Goal: Transaction & Acquisition: Purchase product/service

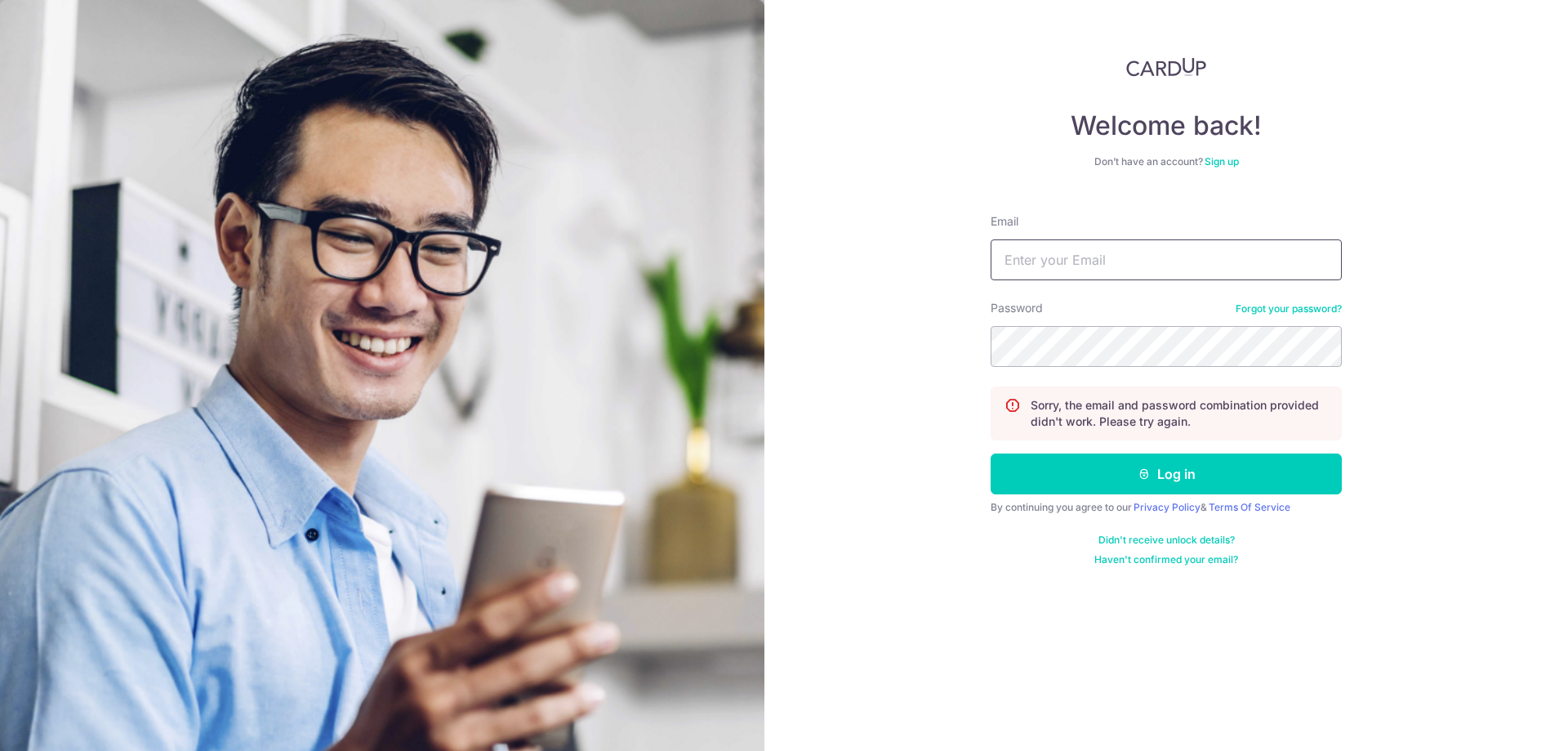
type input "[EMAIL_ADDRESS][DOMAIN_NAME]"
click at [1030, 479] on button "Log in" at bounding box center [1166, 474] width 351 height 41
type input "[EMAIL_ADDRESS][DOMAIN_NAME]"
click at [765, 272] on div "Welcome back! Don’t have an account? Sign up Email jin.yi.low@gmail.com Passwor…" at bounding box center [1166, 376] width 803 height 751
click at [991, 454] on button "Log in" at bounding box center [1166, 474] width 351 height 41
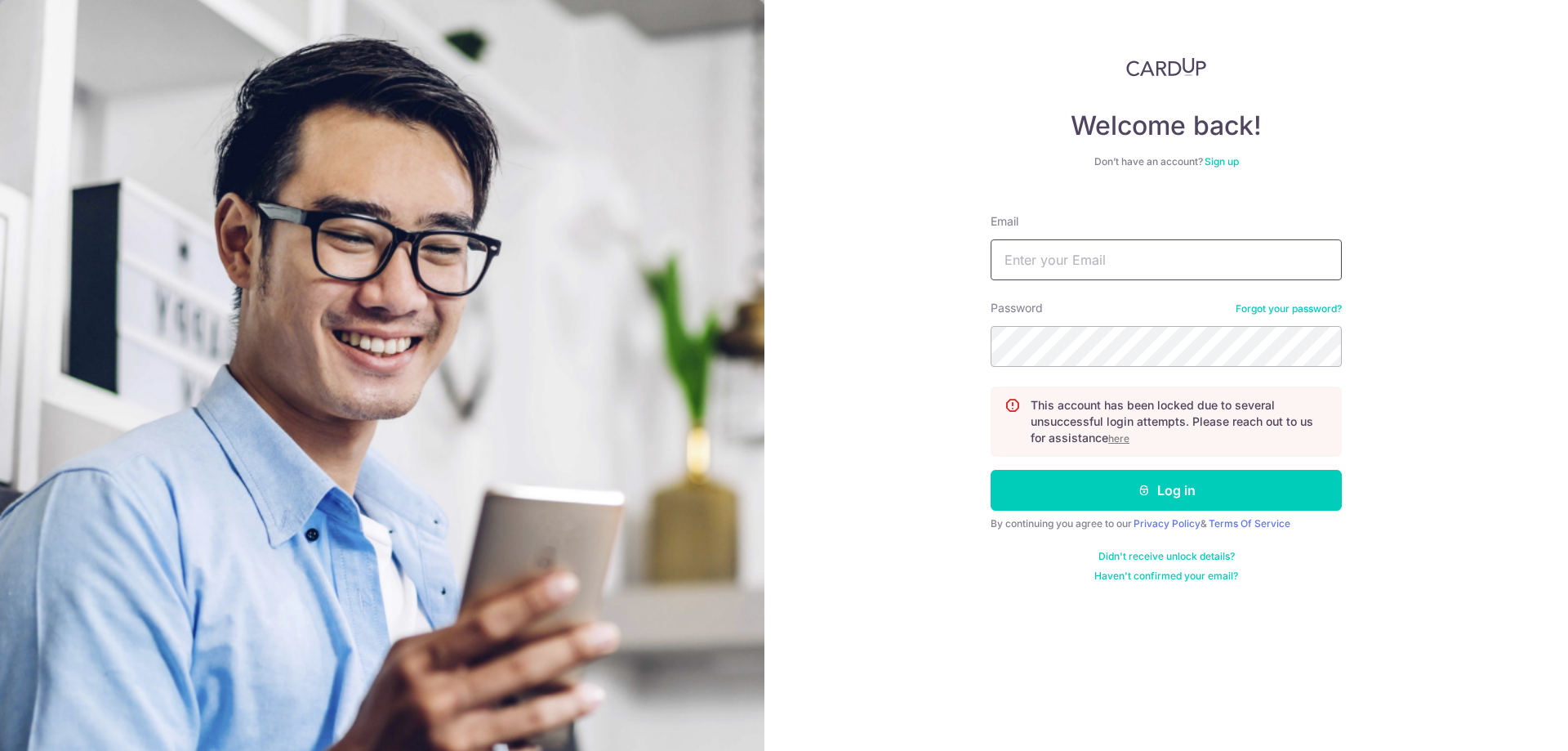
type input "jin.yi.low@gmail.com"
click at [1123, 435] on u "here" at bounding box center [1119, 439] width 21 height 12
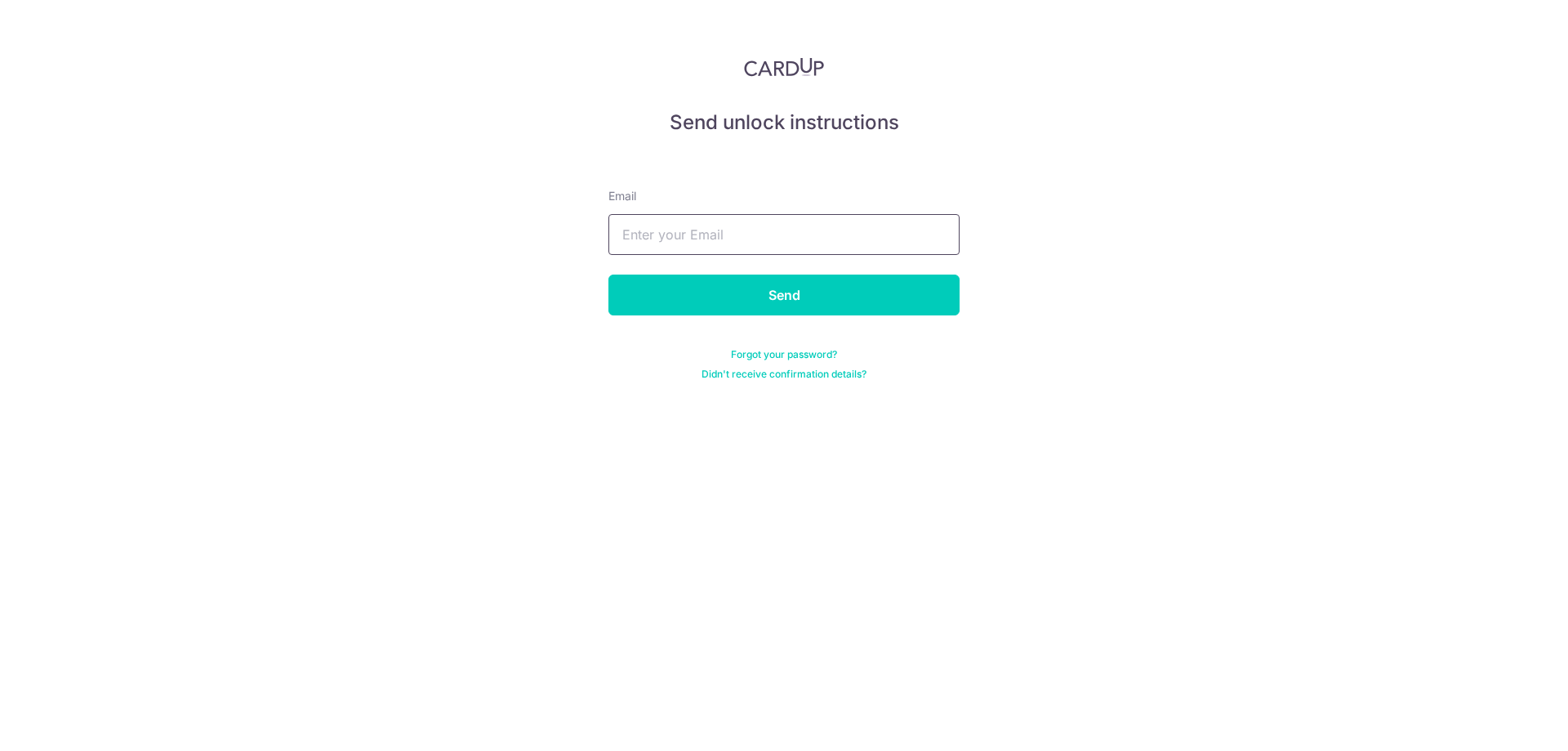
click at [844, 228] on input "text" at bounding box center [784, 234] width 351 height 41
type input "jin.yi.low@gmail.com"
click at [822, 299] on input "Send" at bounding box center [784, 295] width 351 height 41
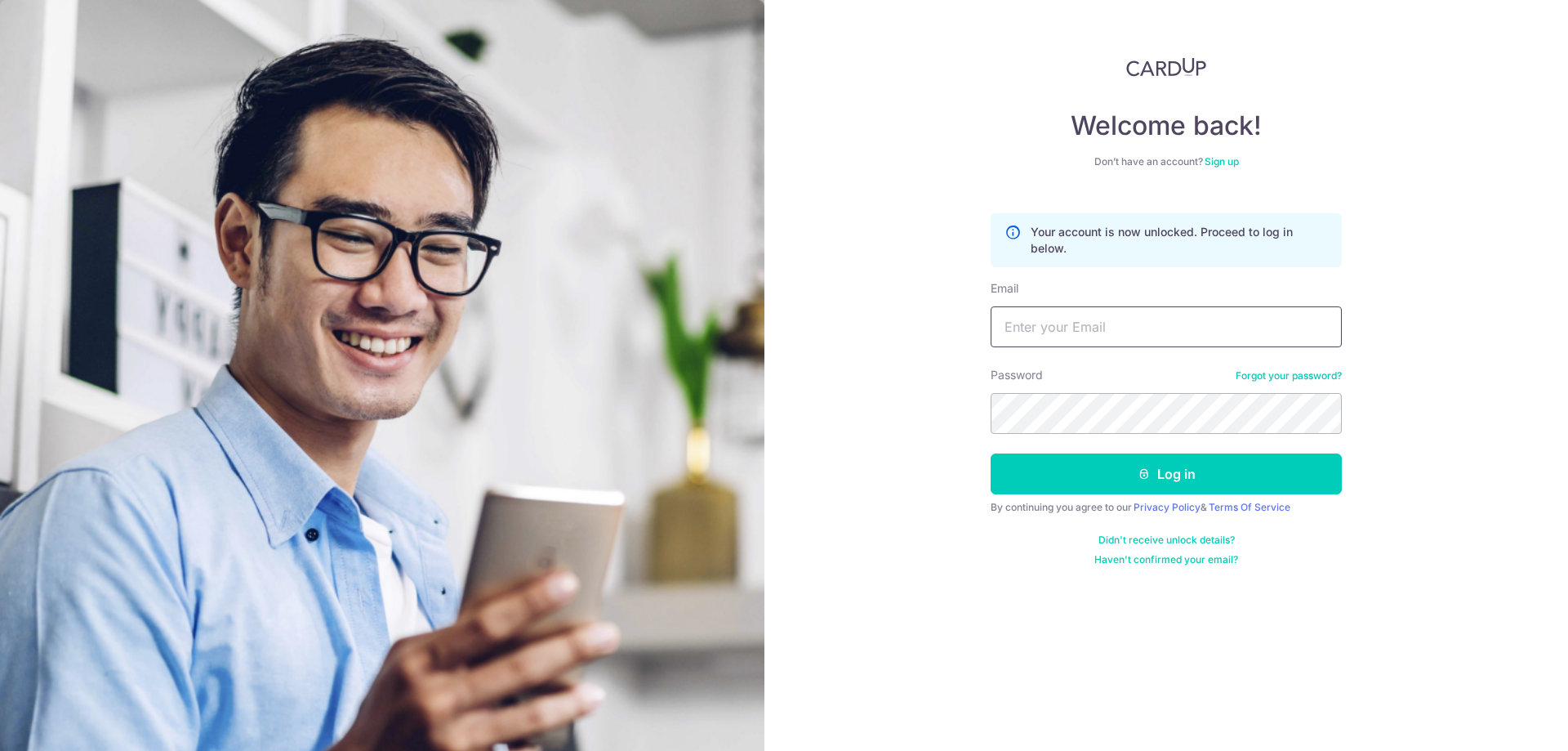
type input "jin.yi.low@gmail.com"
click at [1419, 454] on div "Welcome back! Don’t have an account? Sign up Your account is now unlocked. Proc…" at bounding box center [1166, 376] width 803 height 751
click at [873, 405] on div "Welcome back! Don’t have an account? Sign up Your account is now unlocked. Proc…" at bounding box center [1166, 376] width 803 height 751
click at [991, 454] on button "Log in" at bounding box center [1166, 474] width 351 height 41
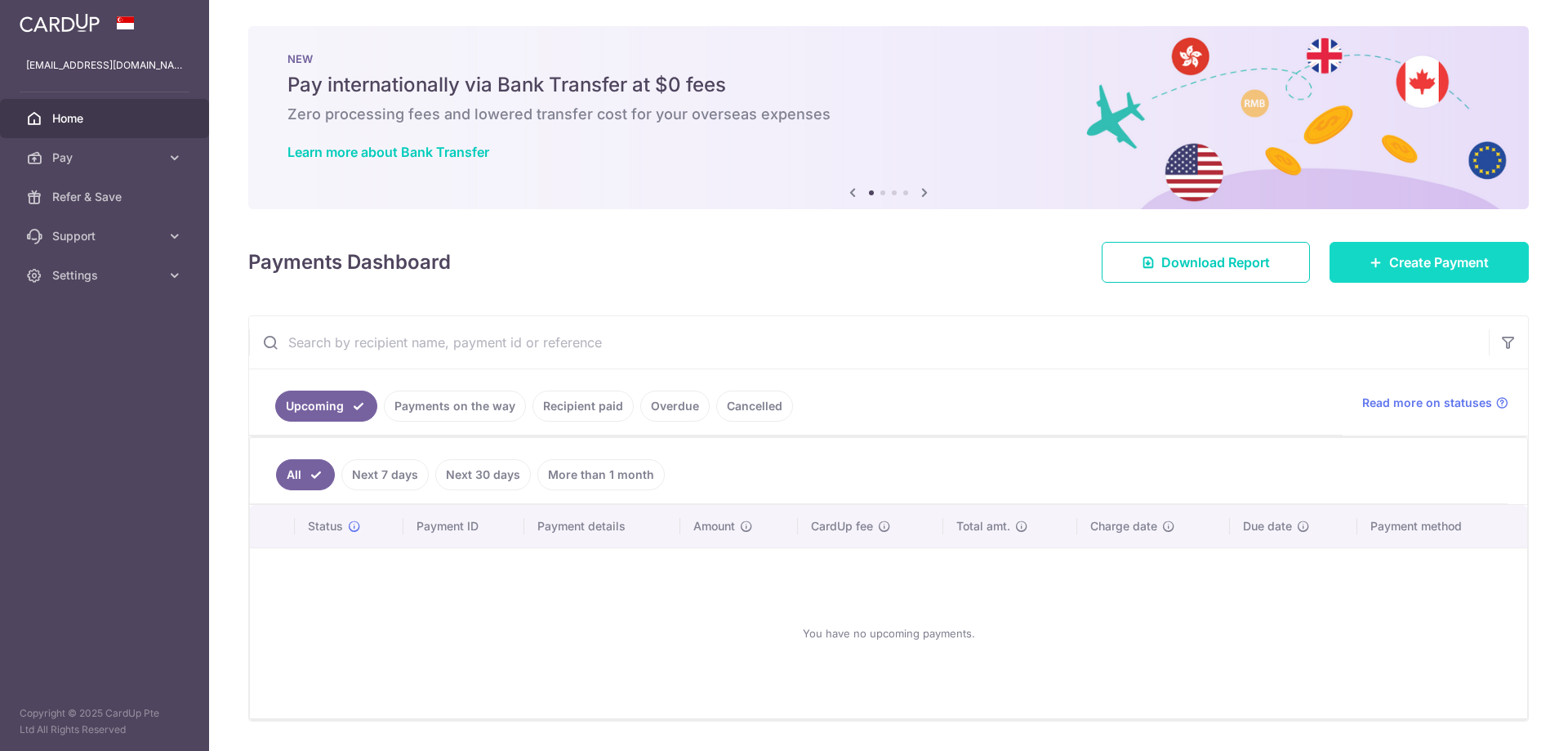
click at [1396, 256] on span "Create Payment" at bounding box center [1439, 262] width 100 height 19
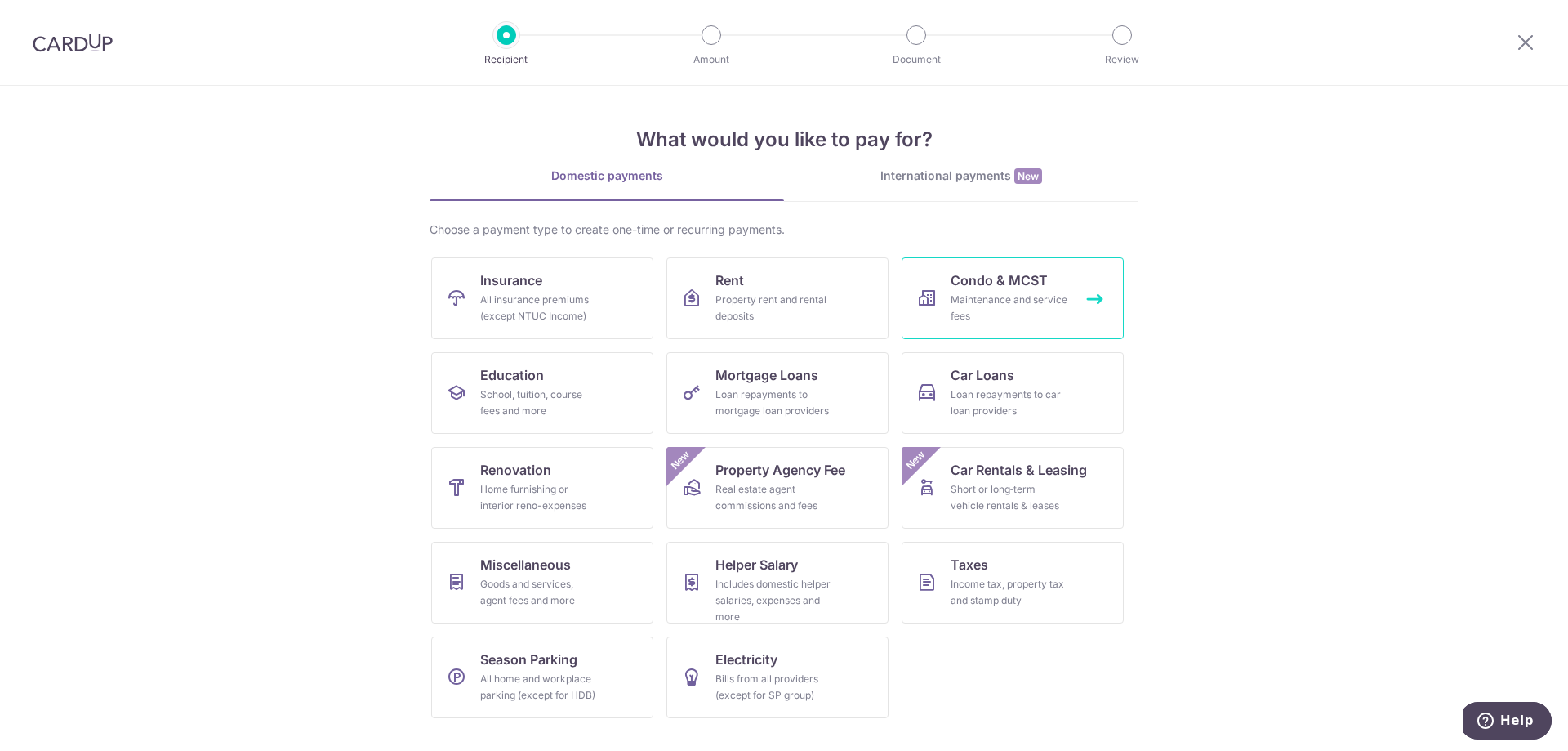
click at [980, 284] on span "Condo & MCST" at bounding box center [999, 280] width 97 height 19
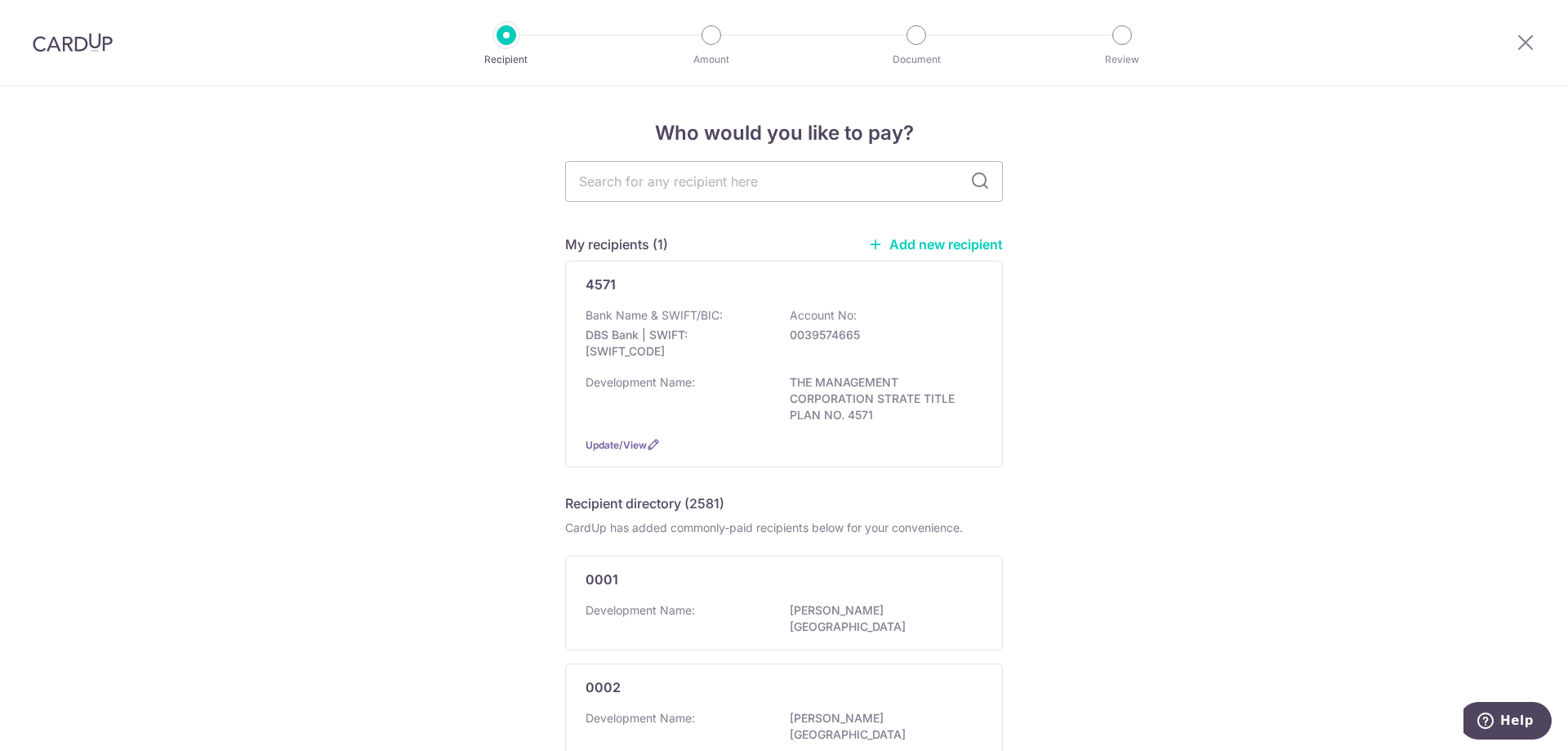
click at [944, 243] on link "Add new recipient" at bounding box center [936, 244] width 135 height 17
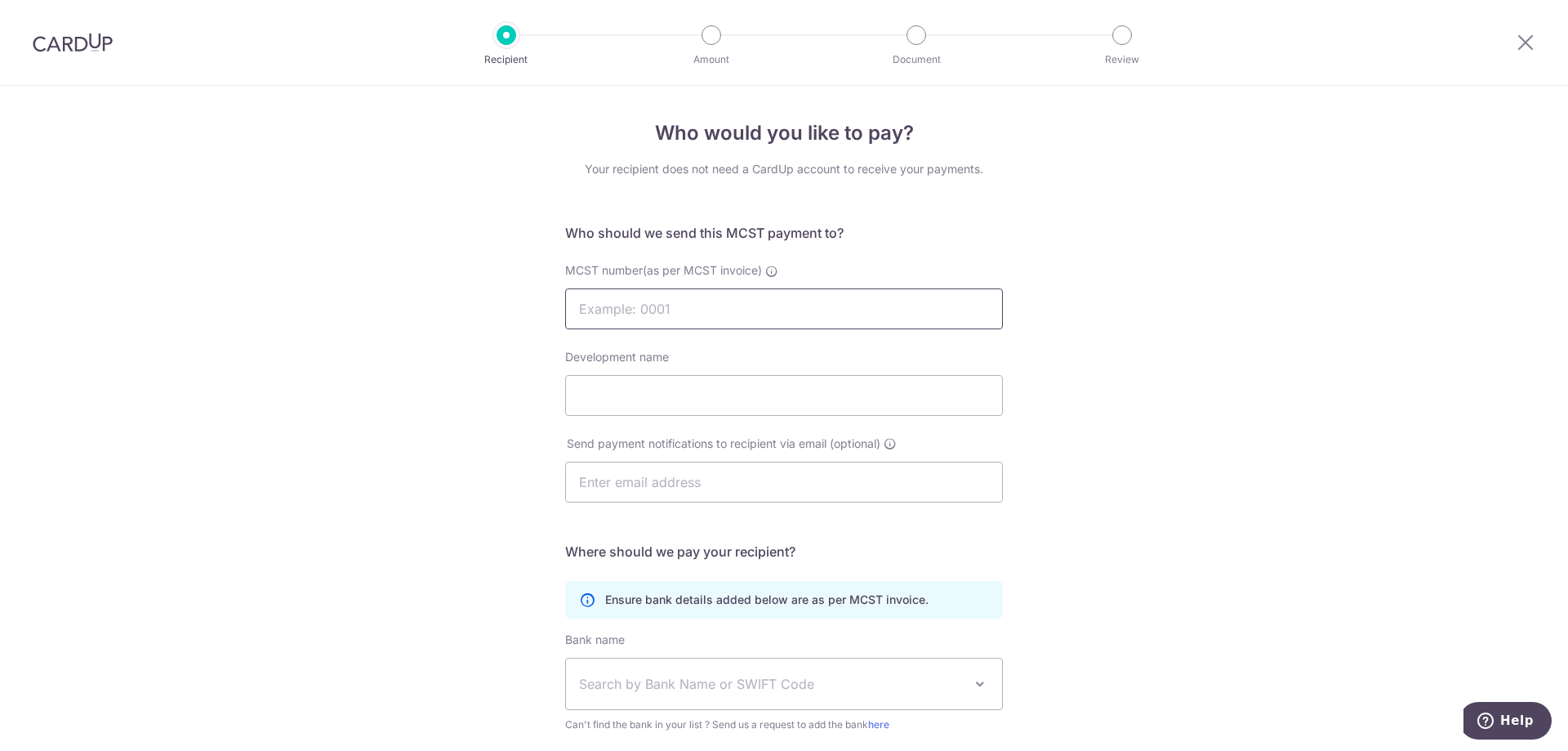
click at [856, 306] on input "MCST number(as per MCST invoice)" at bounding box center [783, 309] width 438 height 41
type input "3970"
click at [1077, 342] on div "Who would you like to pay? Your recipient does not need a CardUp account to rec…" at bounding box center [784, 518] width 1568 height 864
click at [703, 382] on input "Development name" at bounding box center [783, 395] width 438 height 41
type input "Floridian"
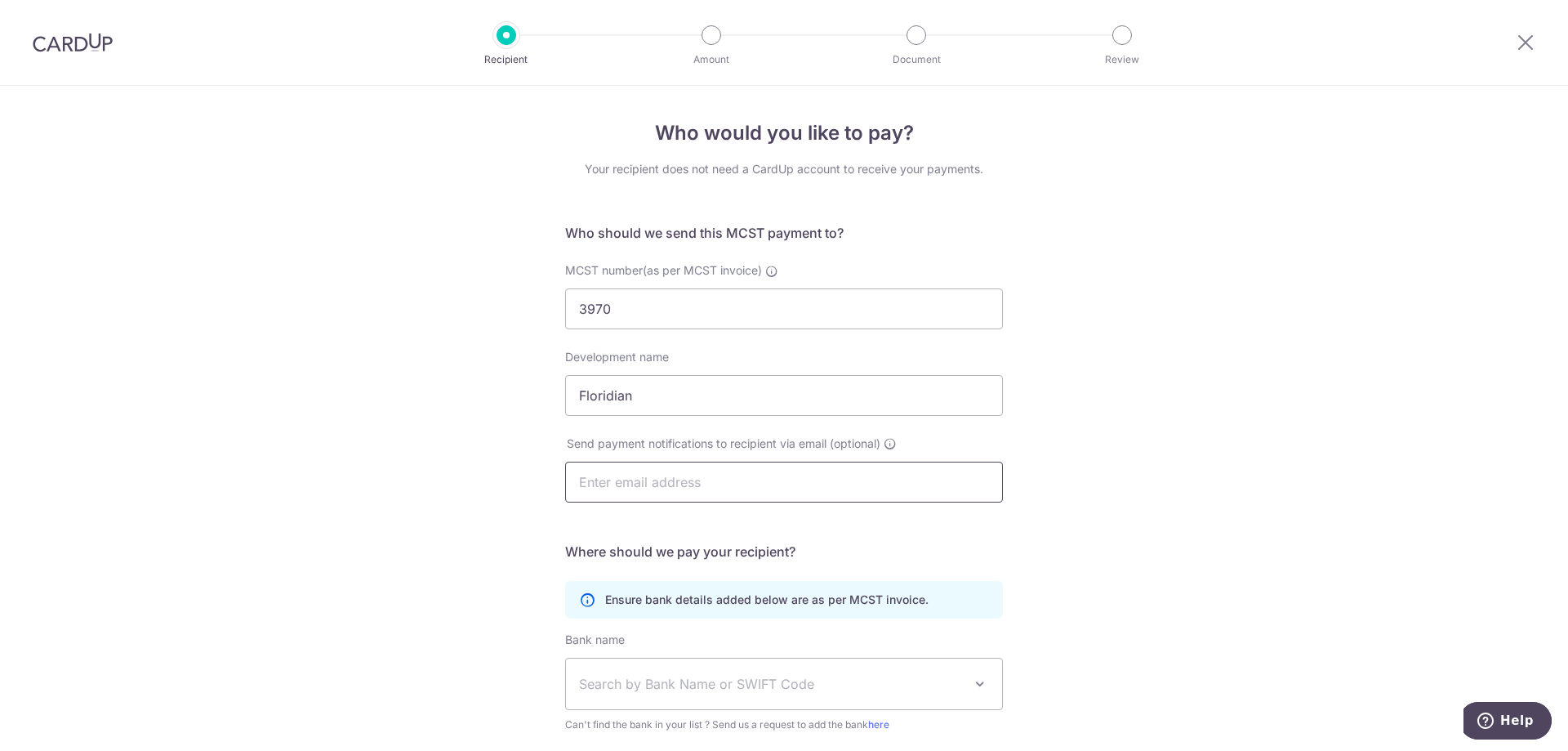
click at [638, 477] on input "text" at bounding box center [783, 482] width 438 height 41
type input "[EMAIL_ADDRESS][DOMAIN_NAME]"
type input "low jin yi"
click at [1140, 434] on div "Who would you like to pay? Your recipient does not need a CardUp account to rec…" at bounding box center [784, 518] width 1568 height 864
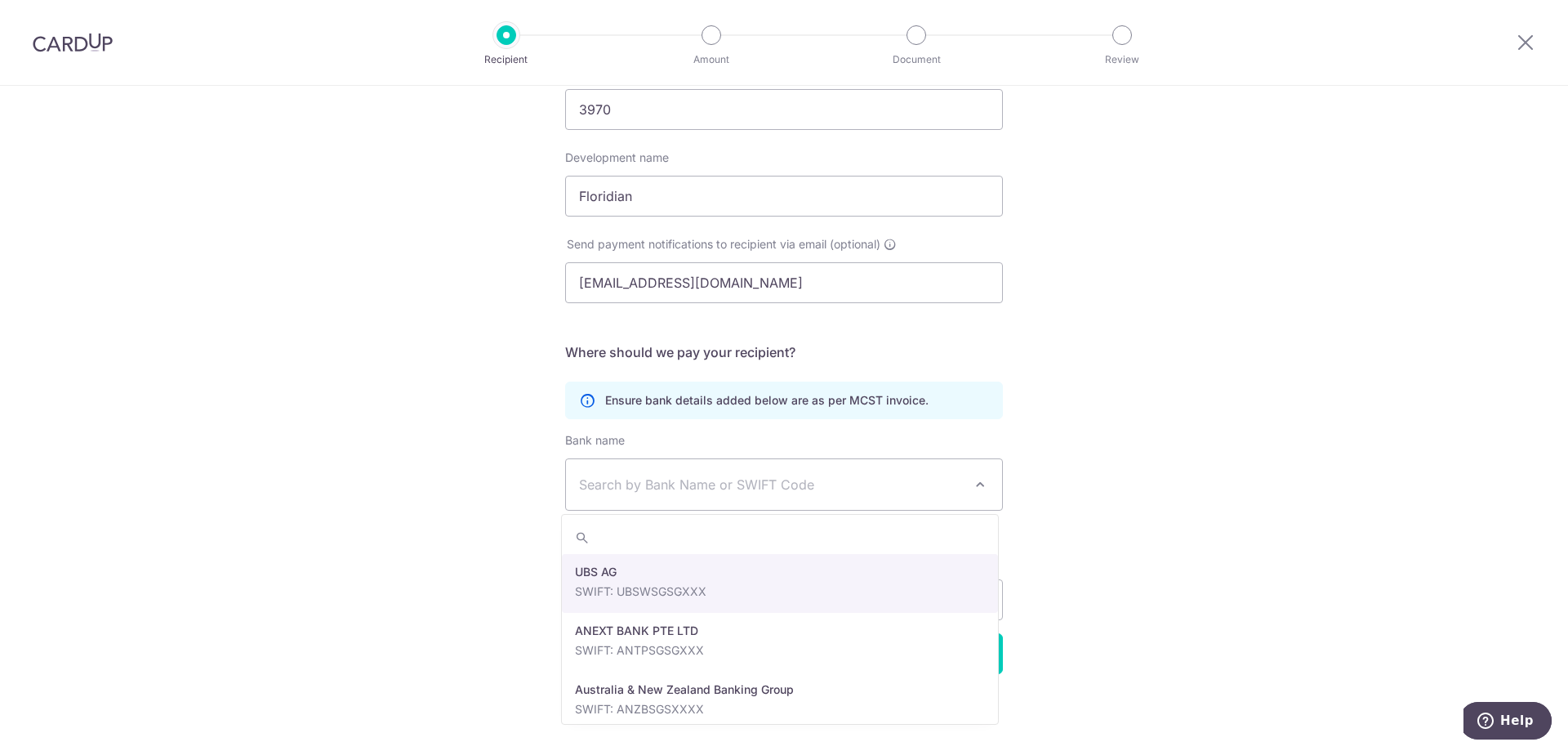
click at [775, 491] on span "Search by Bank Name or SWIFT Code" at bounding box center [771, 484] width 384 height 19
type input "dbsssgsg"
select select "6"
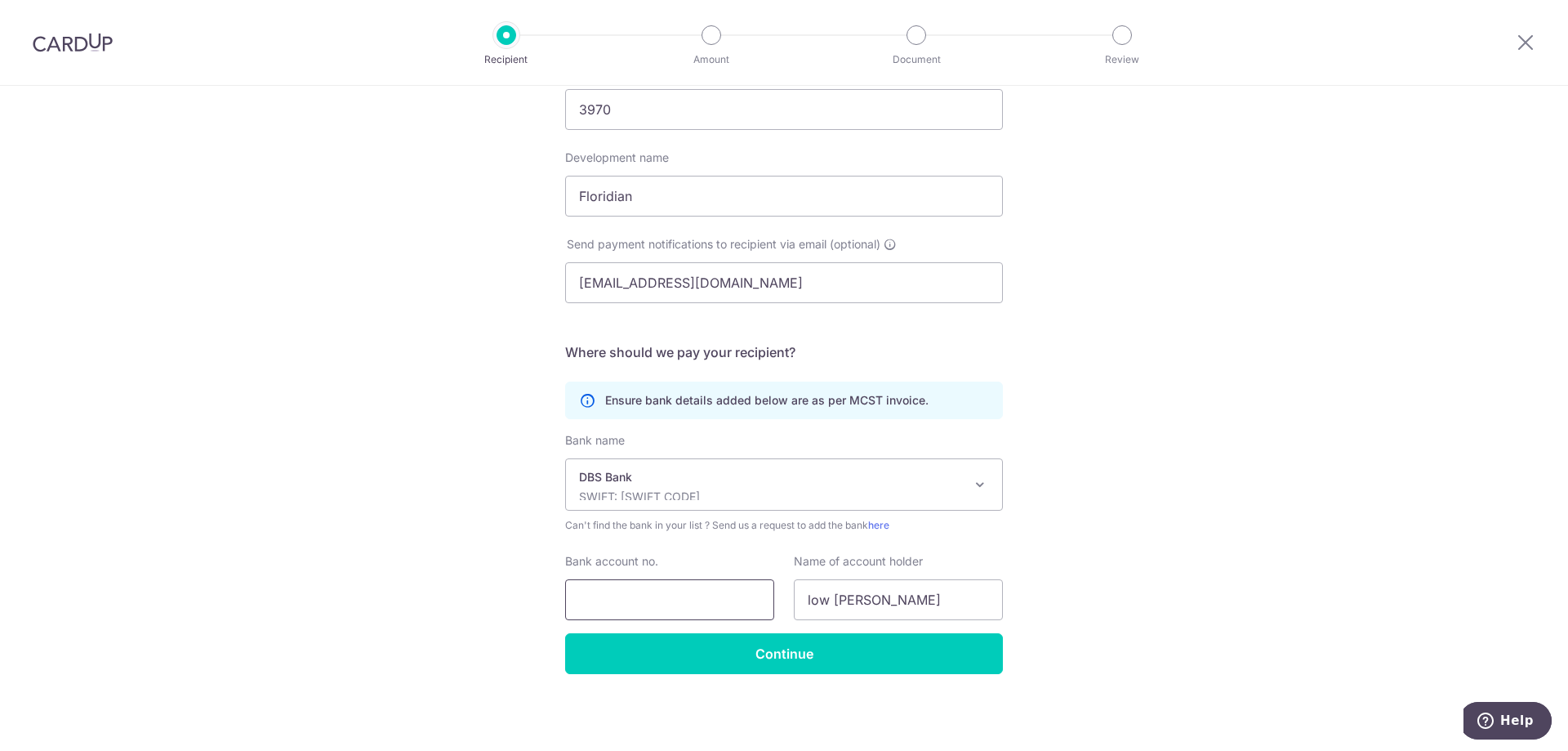
click at [732, 588] on input "Bank account no." at bounding box center [669, 599] width 209 height 41
type input "0039256337"
drag, startPoint x: 923, startPoint y: 615, endPoint x: 638, endPoint y: 607, distance: 285.1
click at [647, 607] on div "Bank account no. 0039256337 Name of account holder low jin yi" at bounding box center [784, 586] width 458 height 67
click at [1114, 597] on div "Who would you like to pay? Your recipient does not need a CardUp account to rec…" at bounding box center [784, 318] width 1568 height 864
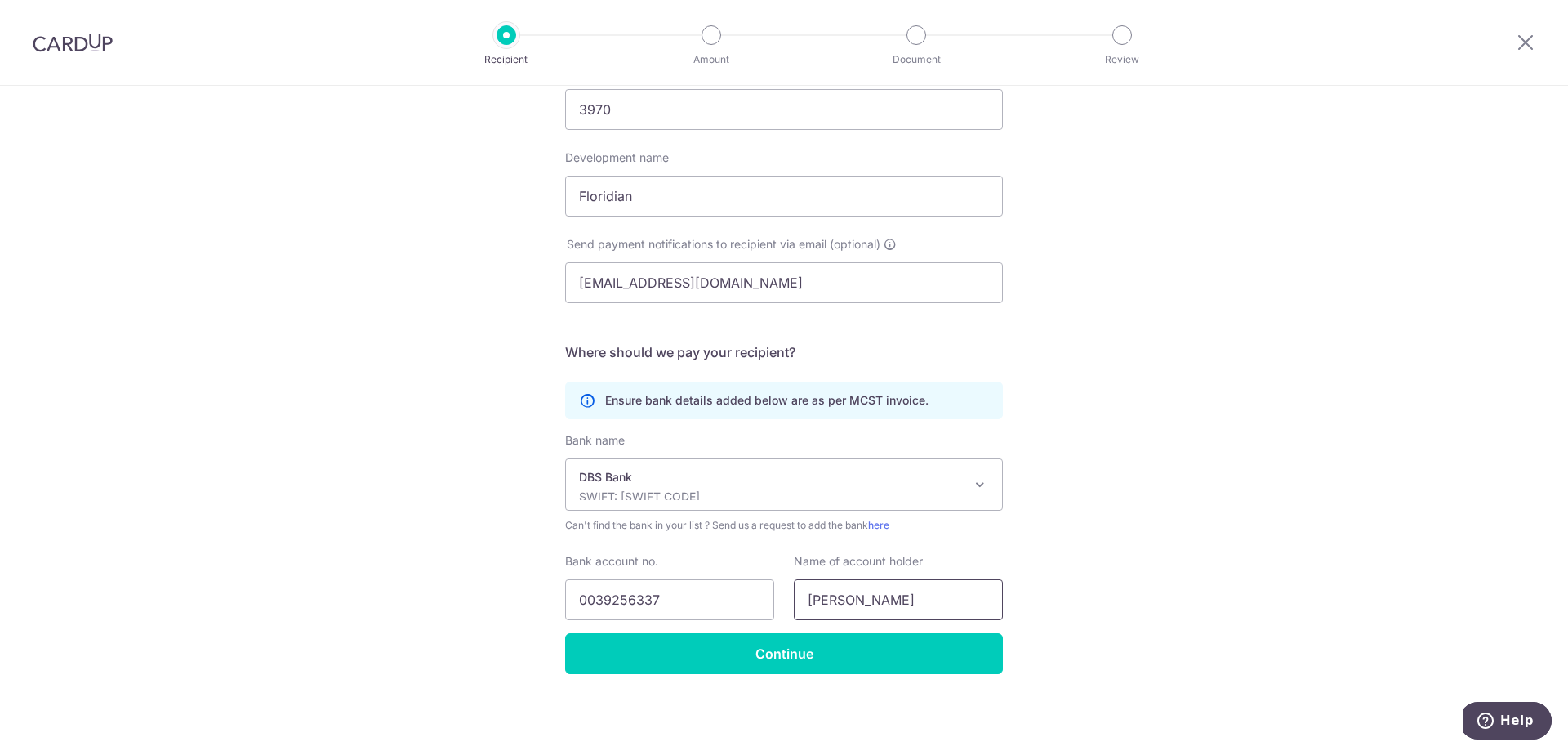
drag, startPoint x: 914, startPoint y: 608, endPoint x: 535, endPoint y: 569, distance: 381.0
click at [637, 574] on div "Bank account no. 0039256337 Name of account holder LOW JIN YI" at bounding box center [784, 586] width 458 height 67
type input "MCST3970"
drag, startPoint x: 1102, startPoint y: 569, endPoint x: 722, endPoint y: 702, distance: 402.6
click at [802, 683] on div "Who would you like to pay? Your recipient does not need a CardUp account to rec…" at bounding box center [784, 318] width 1568 height 864
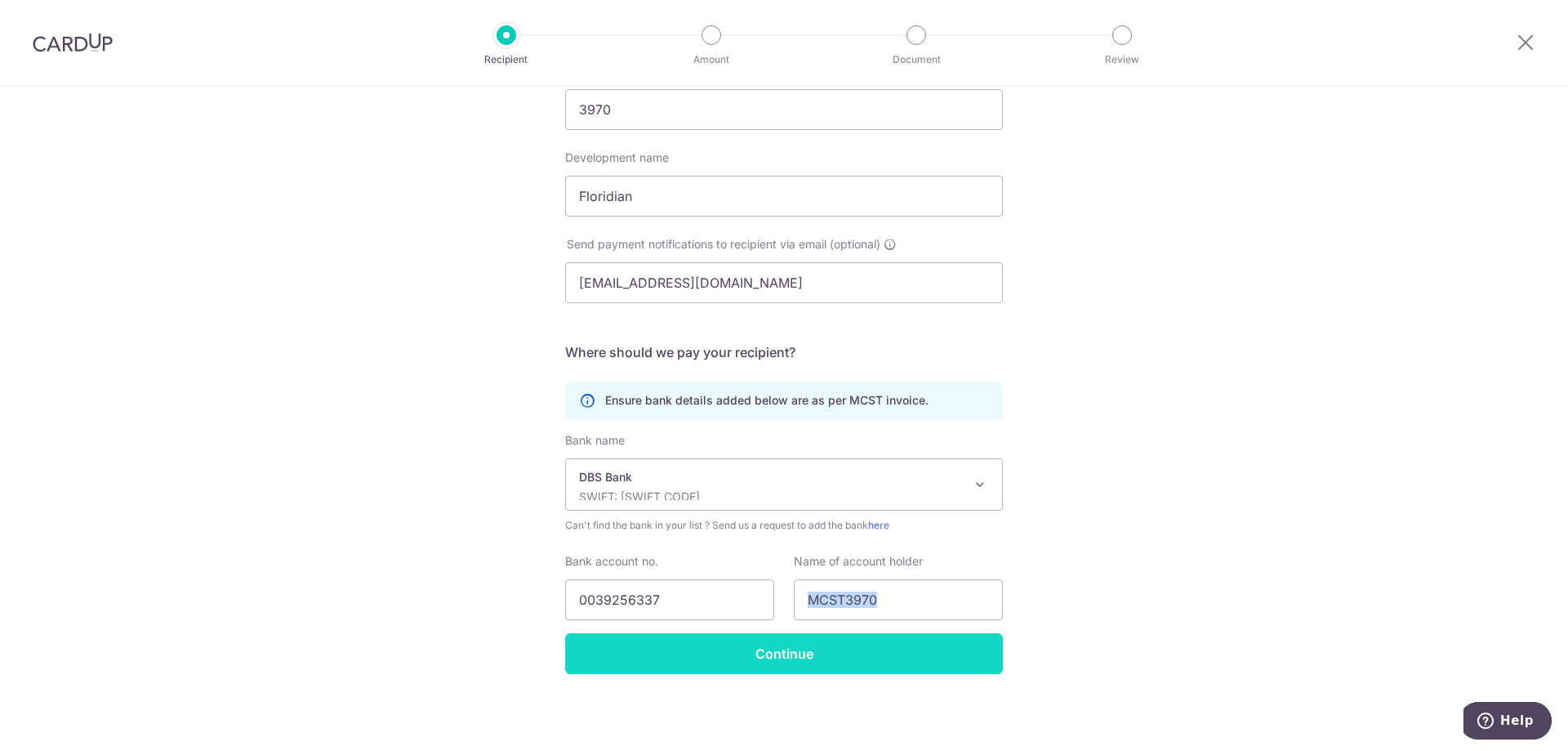
click at [746, 655] on input "Continue" at bounding box center [783, 654] width 438 height 41
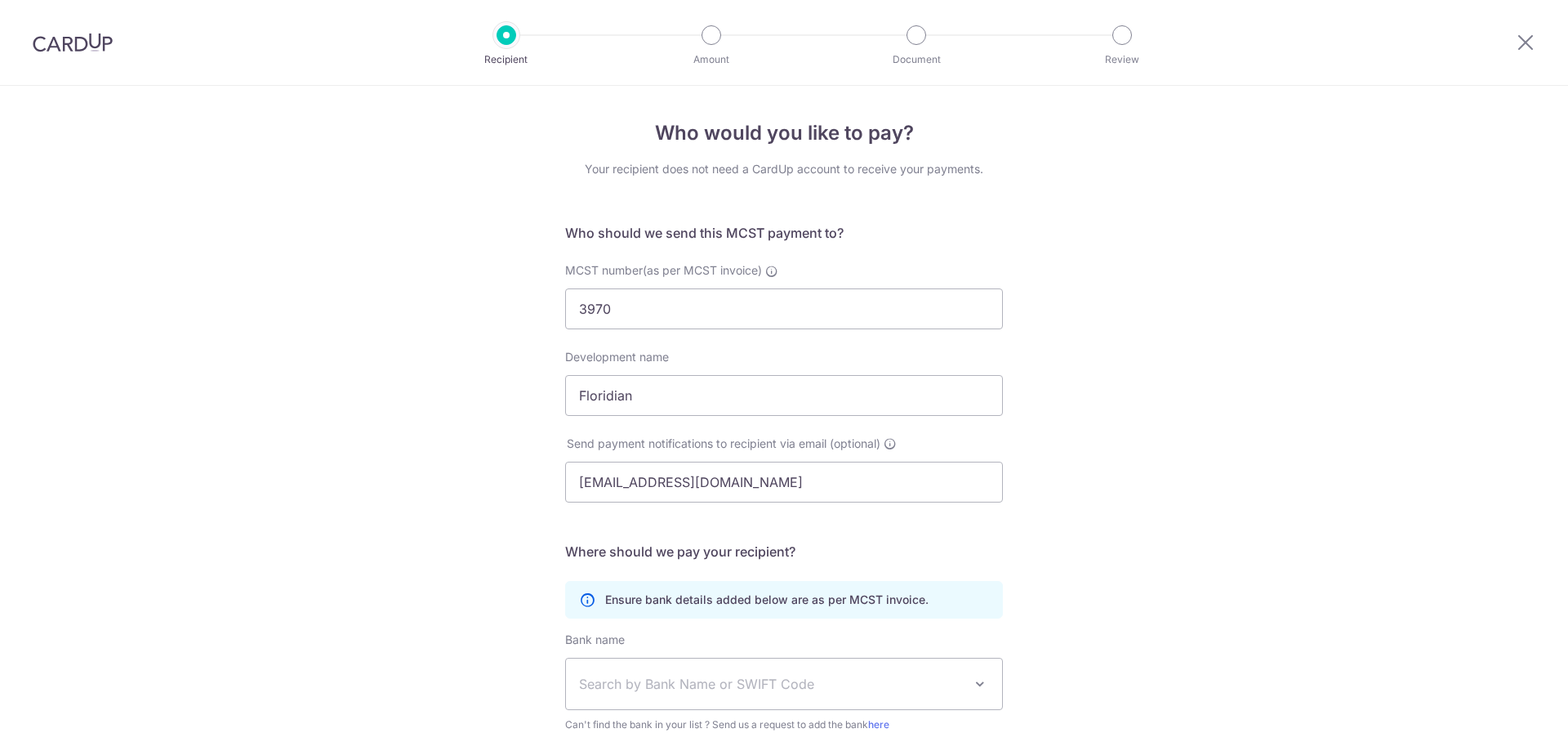
select select "6"
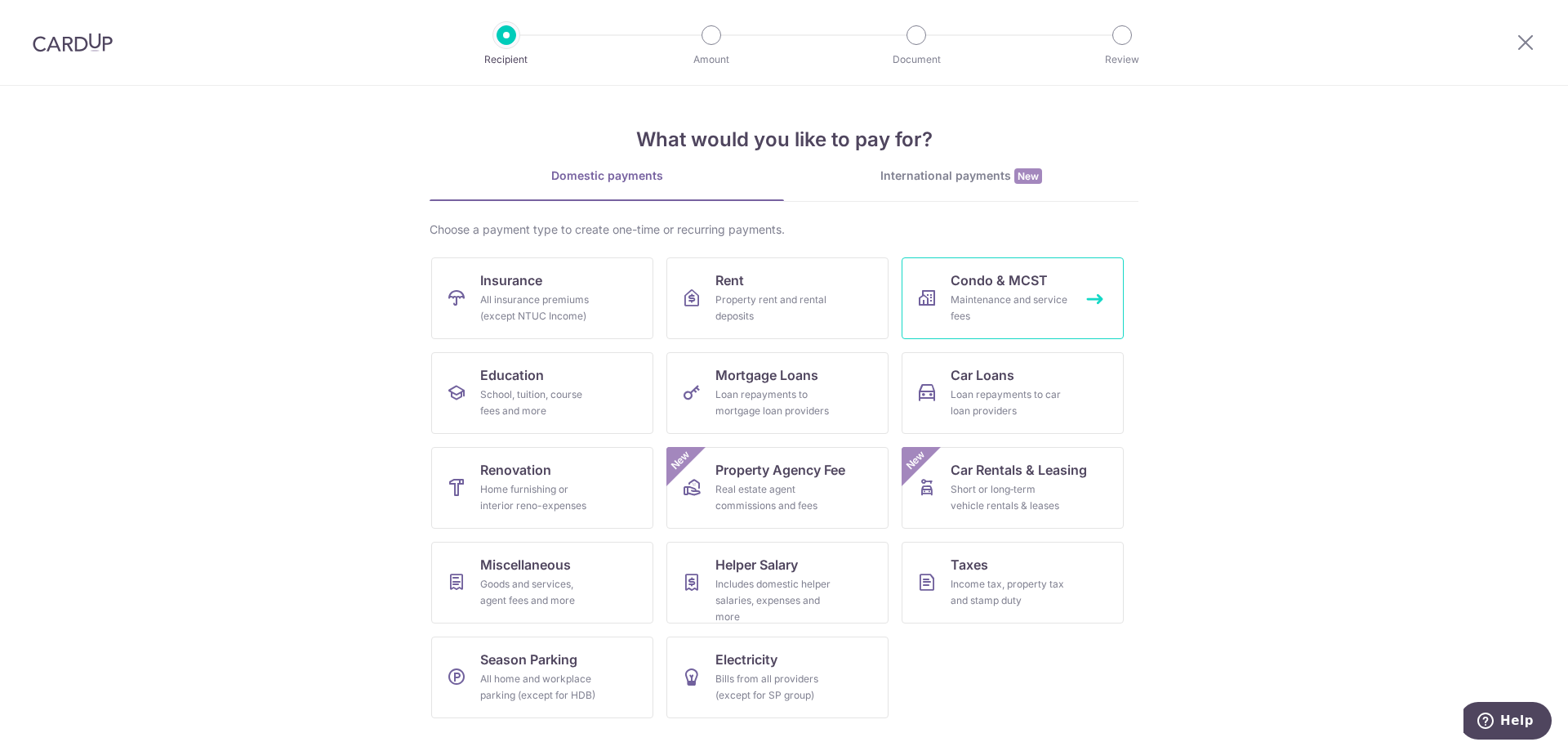
click at [978, 300] on div "Maintenance and service fees" at bounding box center [1009, 307] width 118 height 32
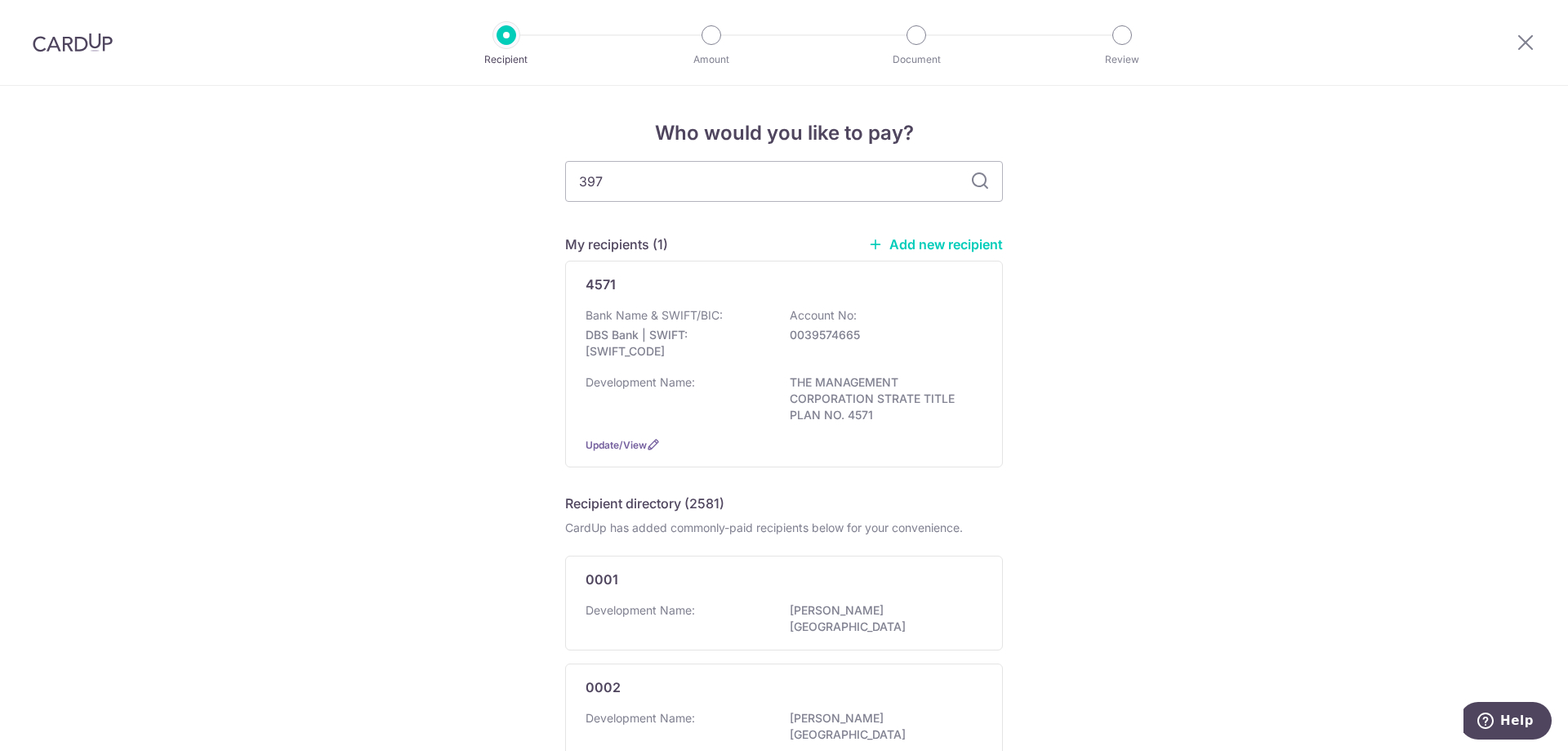
type input "3970"
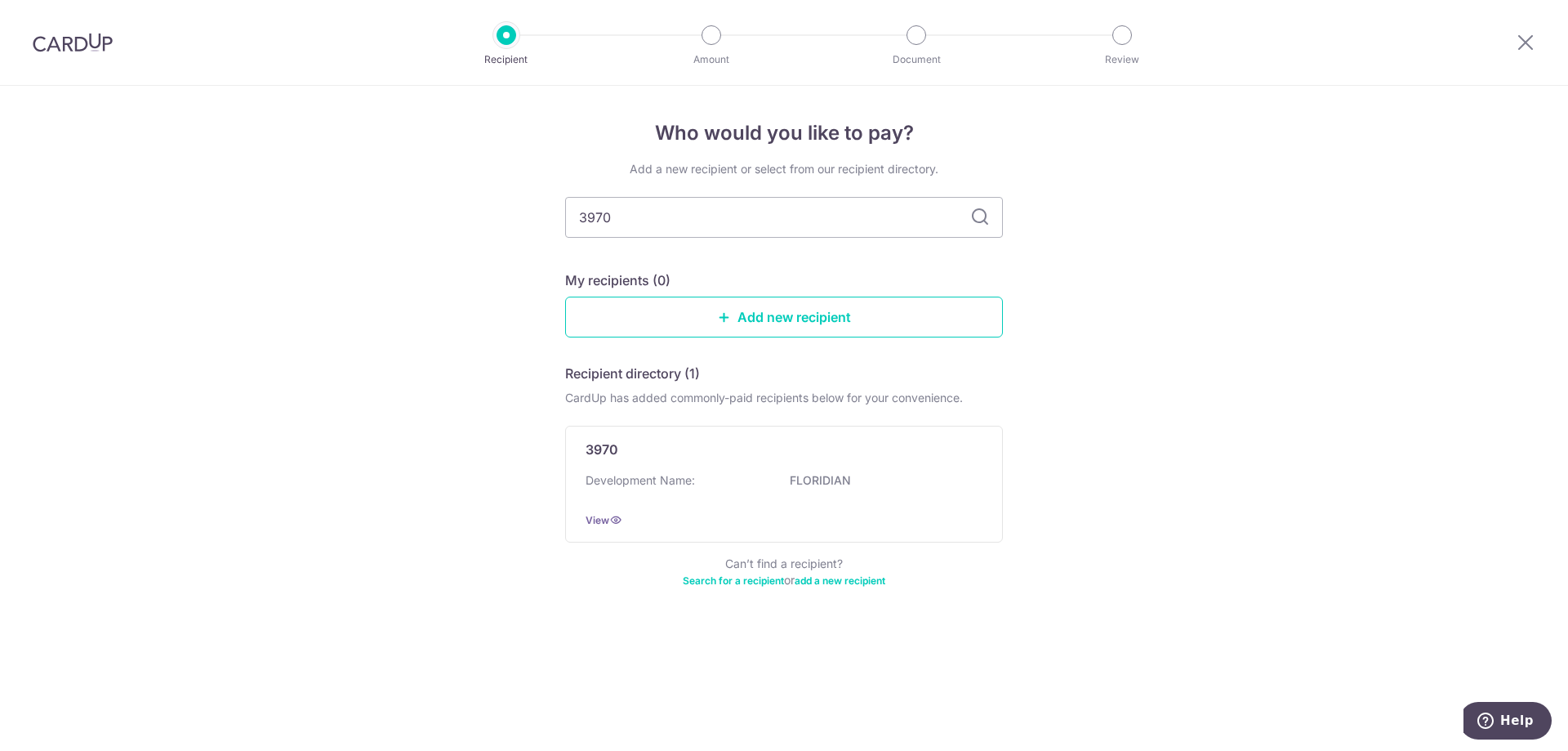
click at [980, 196] on div "Add a new recipient or select from our recipient directory. 3970 My recipients …" at bounding box center [783, 383] width 438 height 447
click at [720, 501] on div "3970 Development Name: [GEOGRAPHIC_DATA] View" at bounding box center [783, 483] width 438 height 117
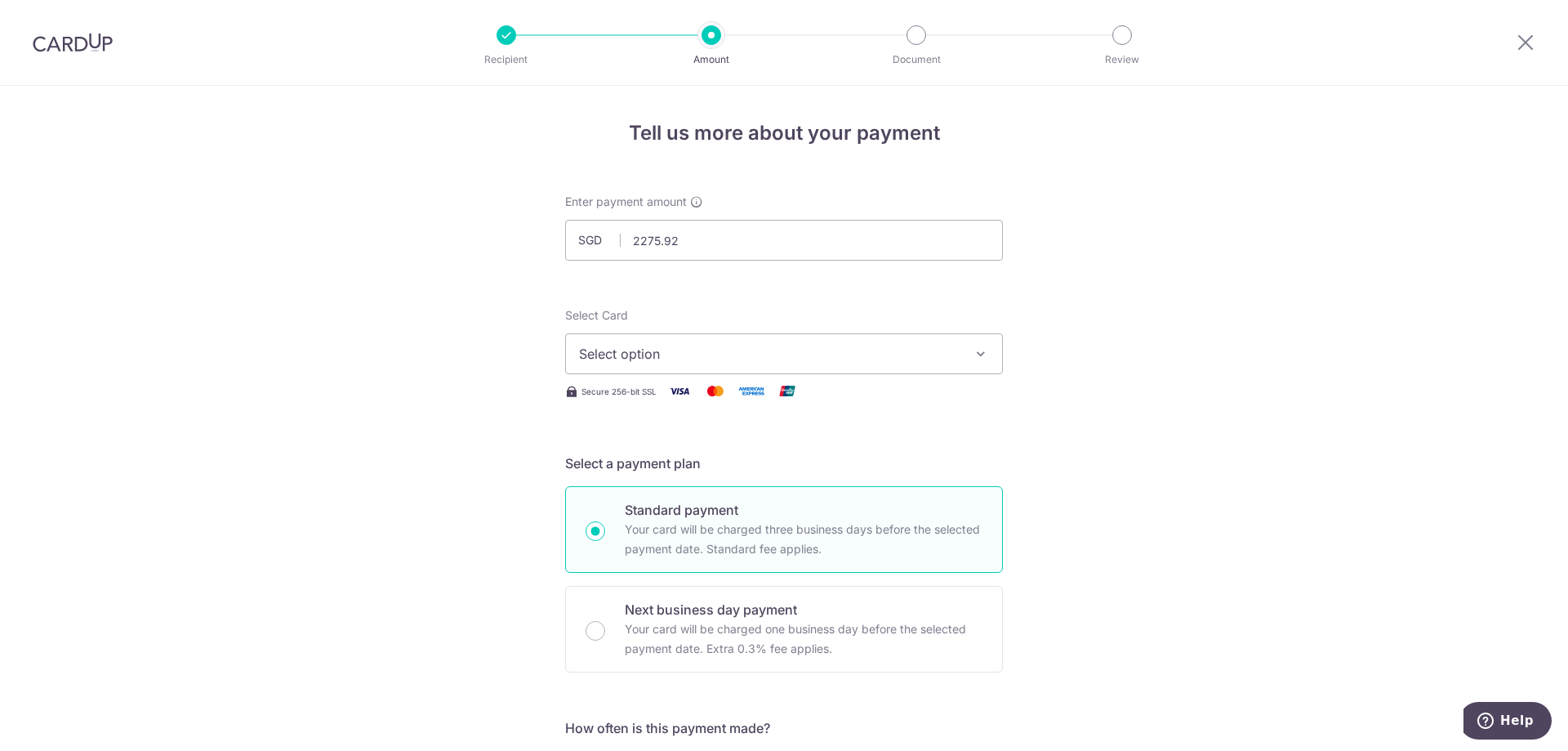
type input "2,275.92"
click at [675, 354] on span "Select option" at bounding box center [769, 354] width 381 height 19
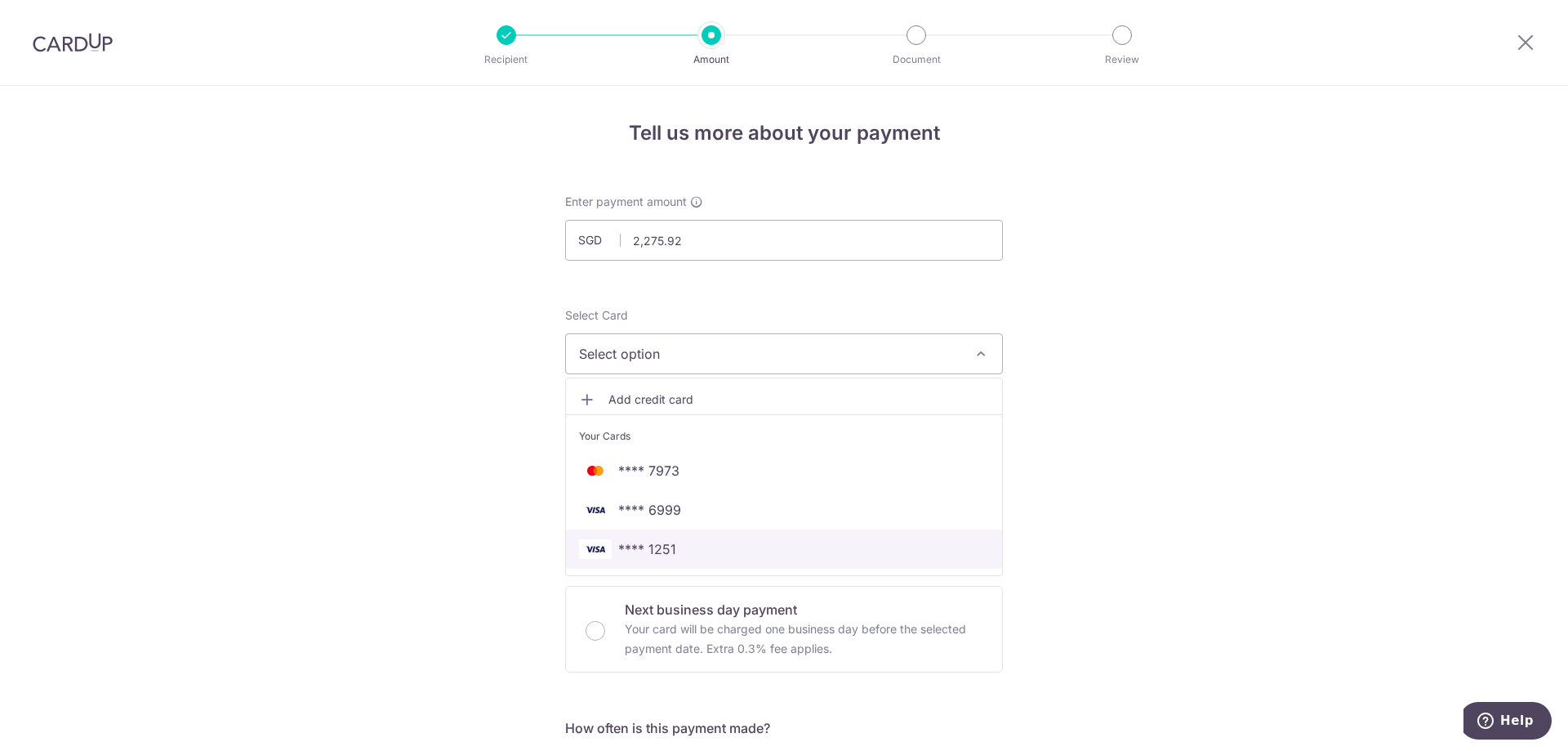
click at [642, 540] on span "**** 1251" at bounding box center [647, 549] width 58 height 19
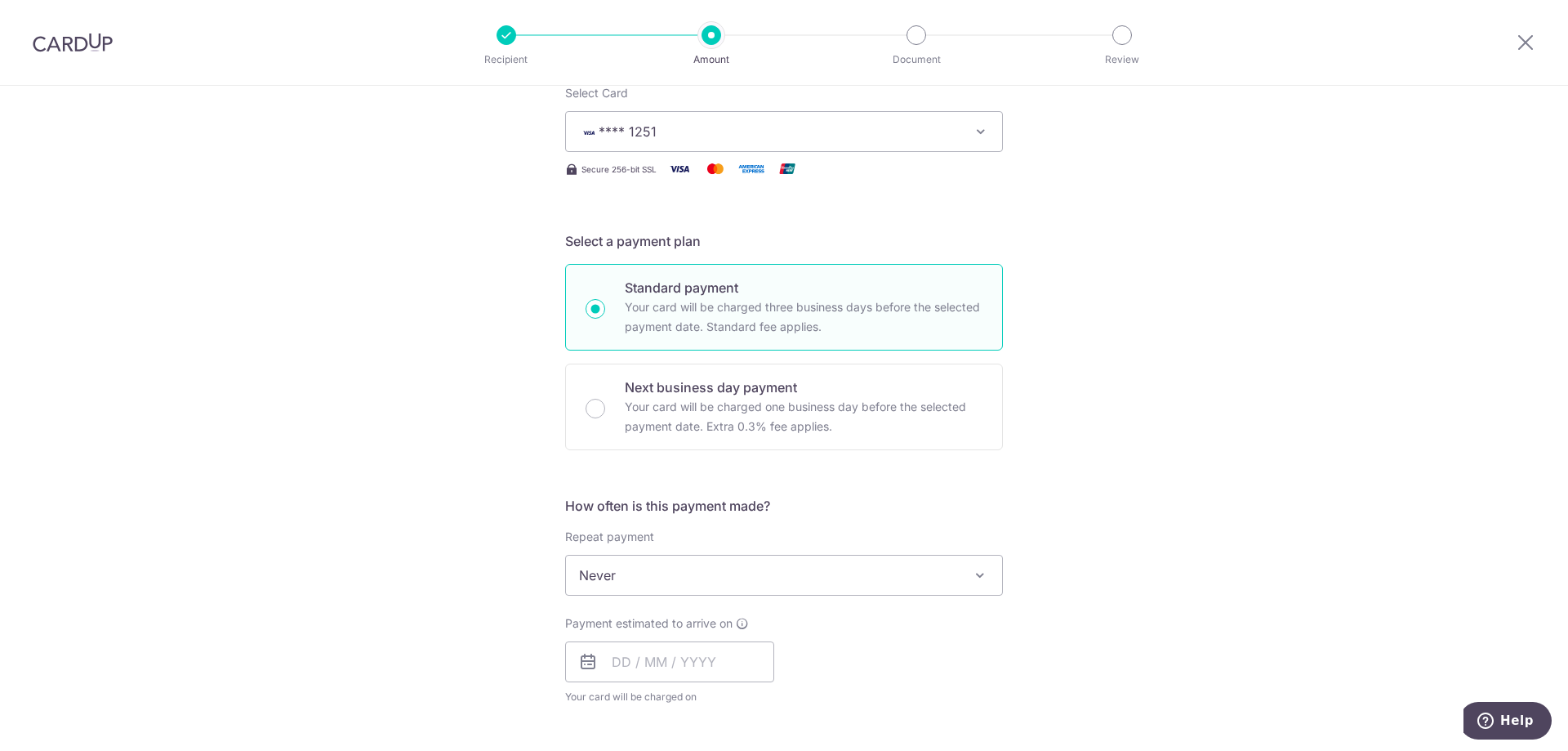
scroll to position [245, 0]
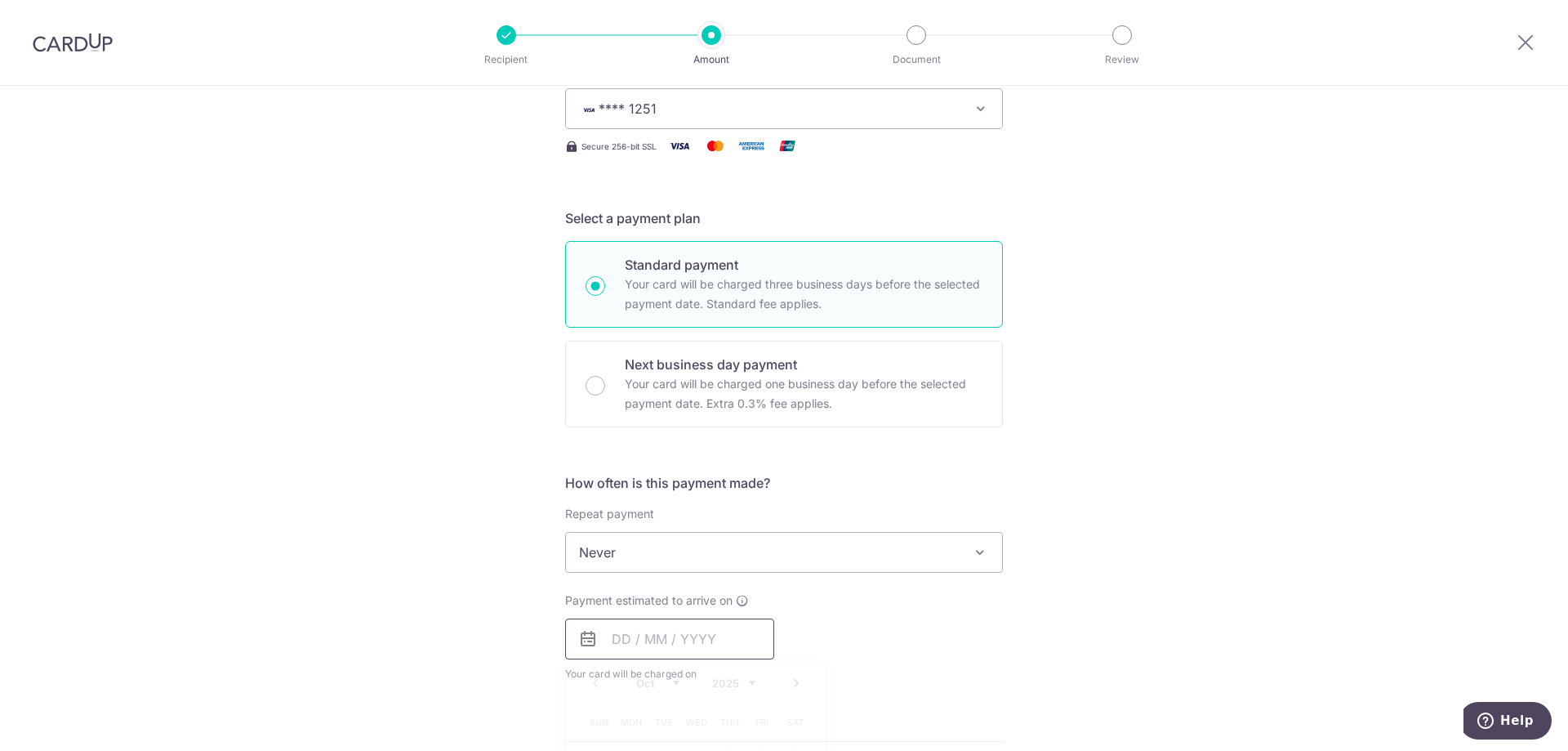
click at [648, 646] on input "text" at bounding box center [669, 639] width 209 height 41
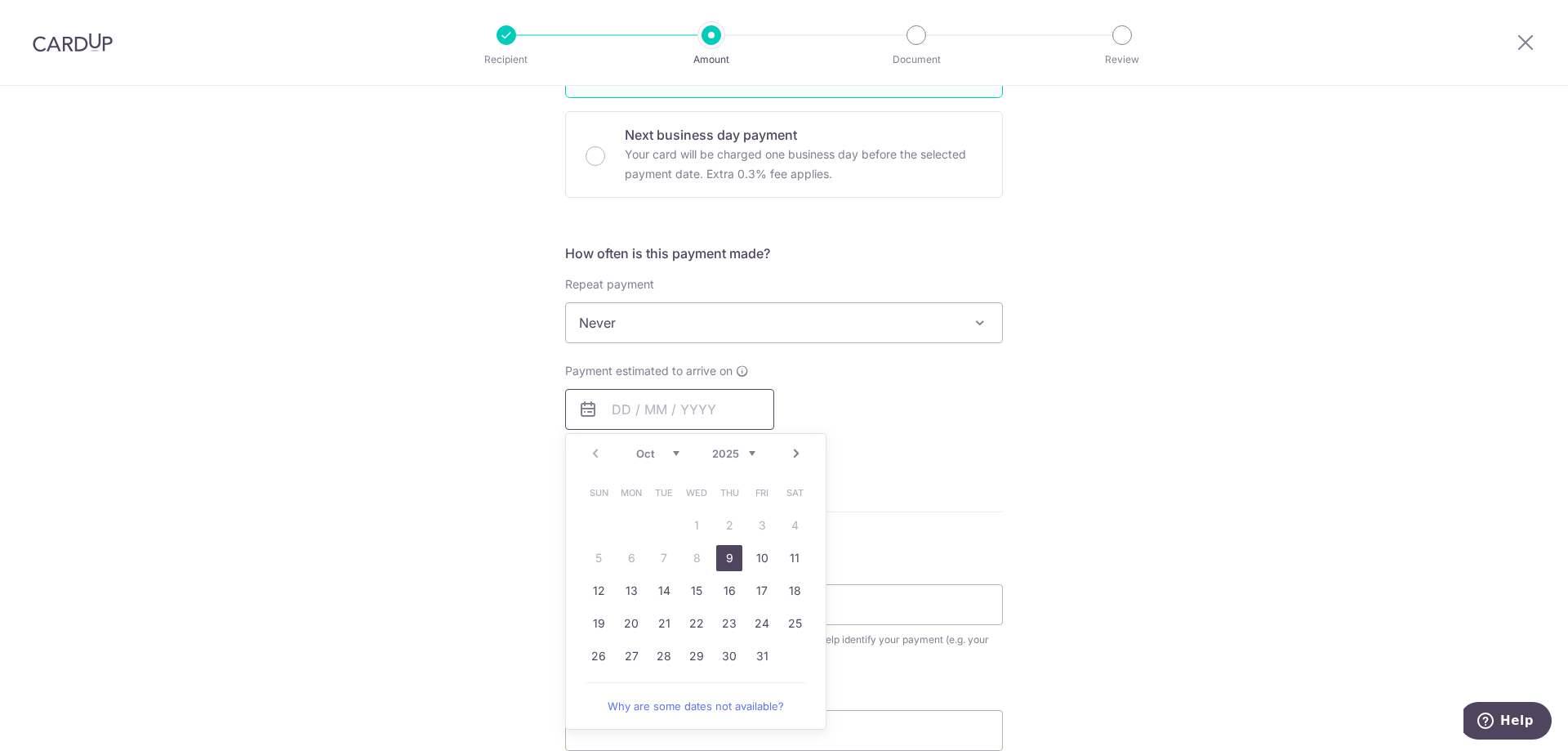
scroll to position [490, 0]
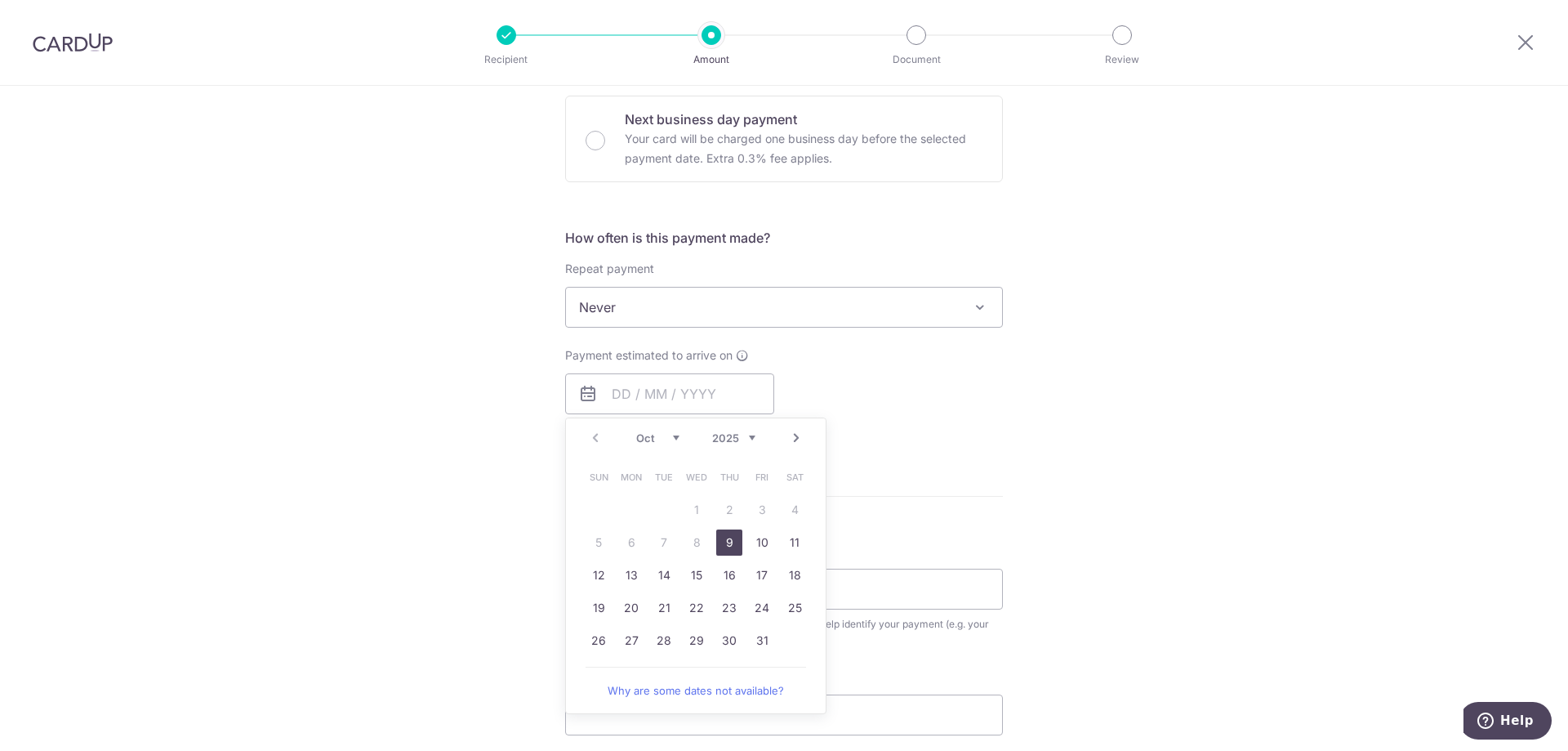
click at [923, 435] on div "Payment estimated to arrive on Prev Next Oct Nov Dec 2025 2026 2027 2028 2029 2…" at bounding box center [784, 392] width 458 height 89
click at [621, 400] on input "text" at bounding box center [669, 394] width 209 height 41
click at [762, 543] on link "10" at bounding box center [762, 542] width 26 height 26
type input "[DATE]"
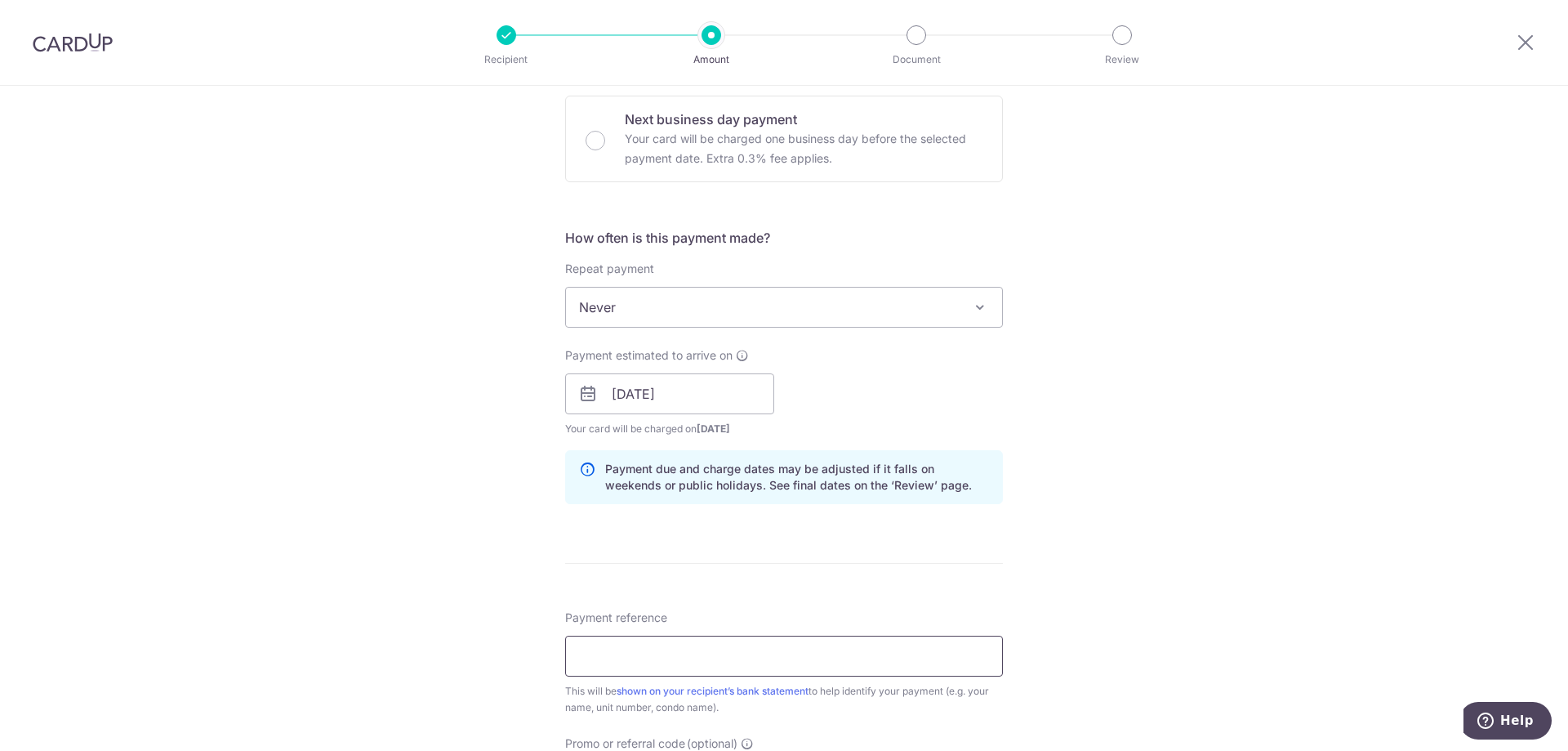
click at [894, 645] on input "Payment reference" at bounding box center [783, 656] width 438 height 41
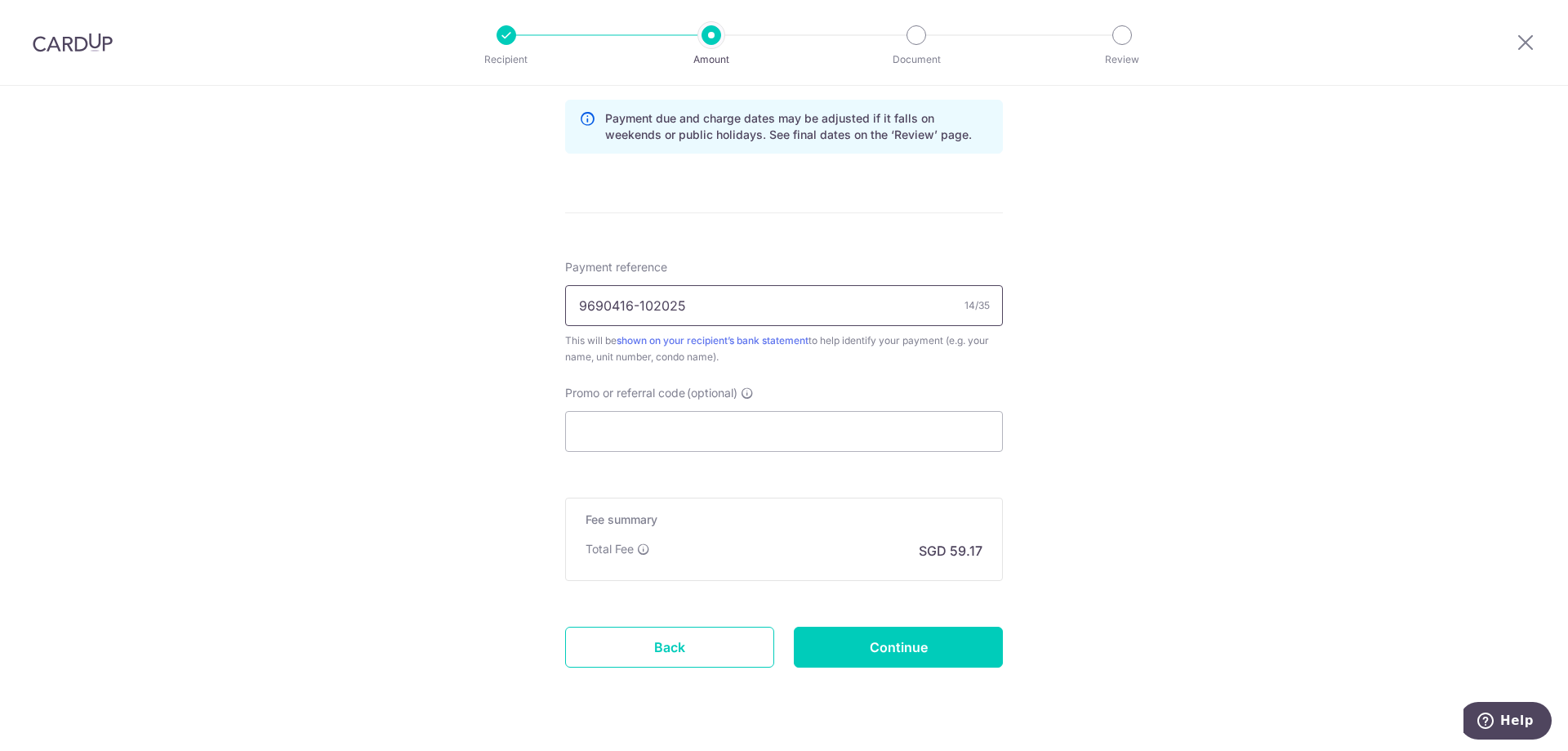
scroll to position [880, 0]
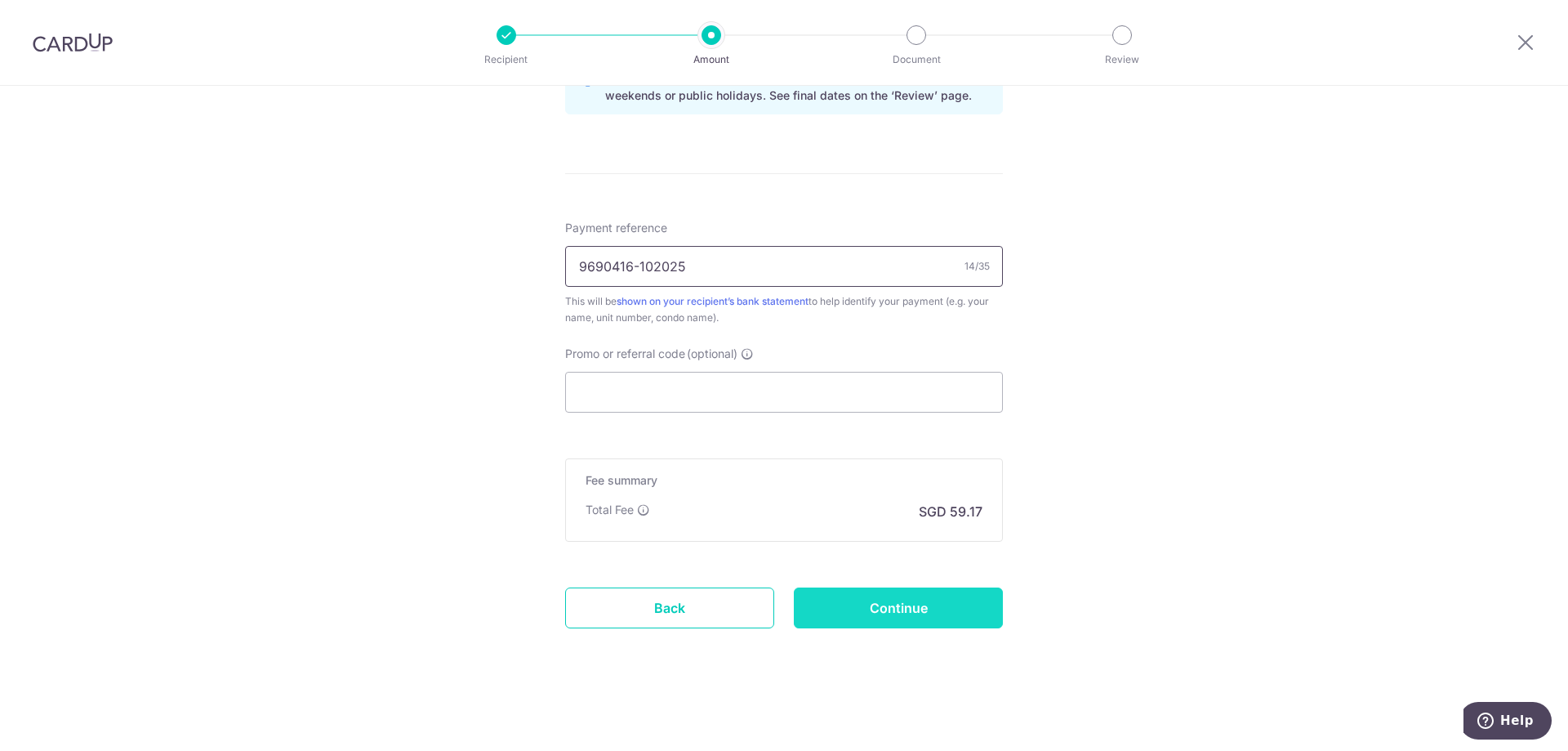
type input "9690416-102025"
click at [866, 615] on input "Continue" at bounding box center [898, 608] width 209 height 41
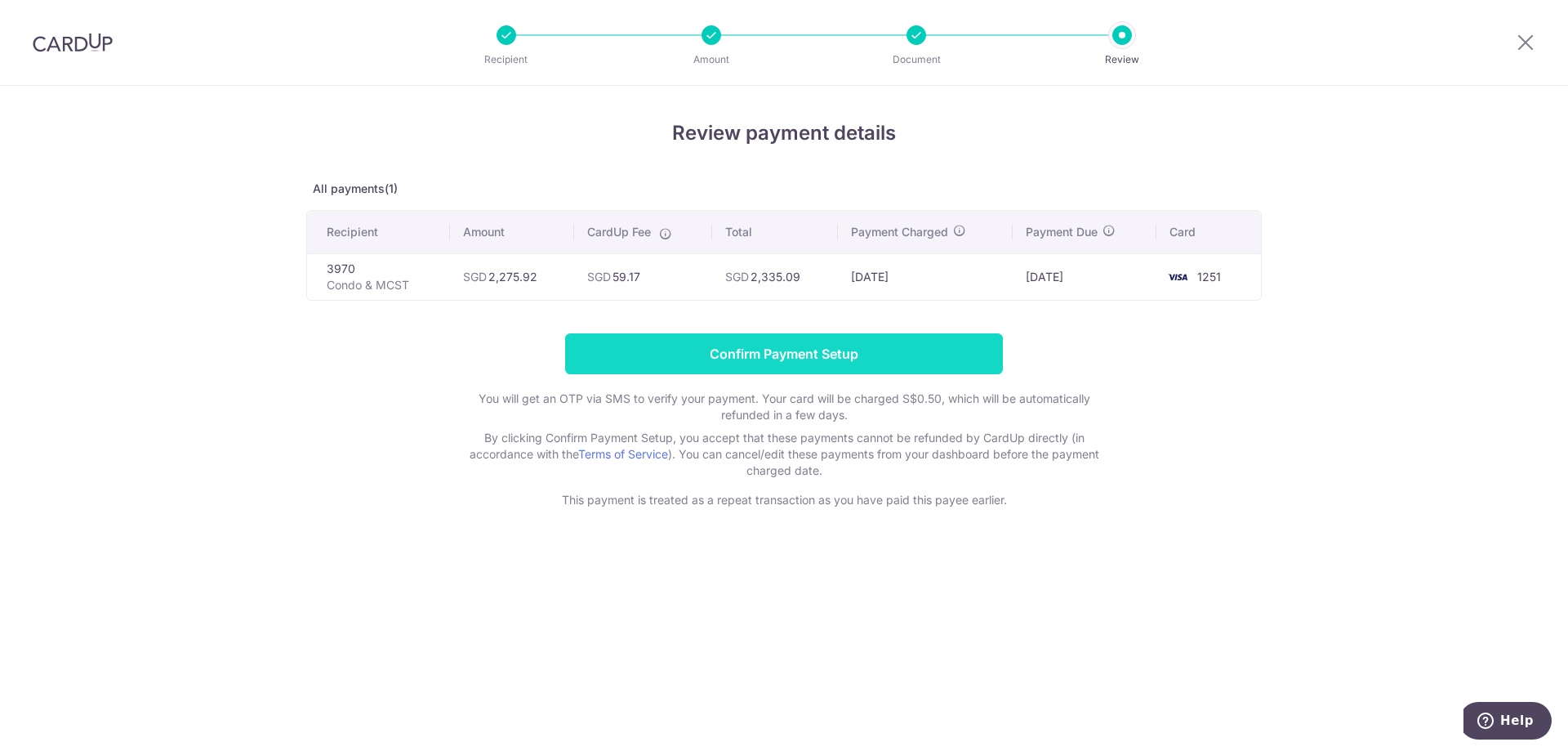
click at [763, 348] on input "Confirm Payment Setup" at bounding box center [783, 354] width 438 height 41
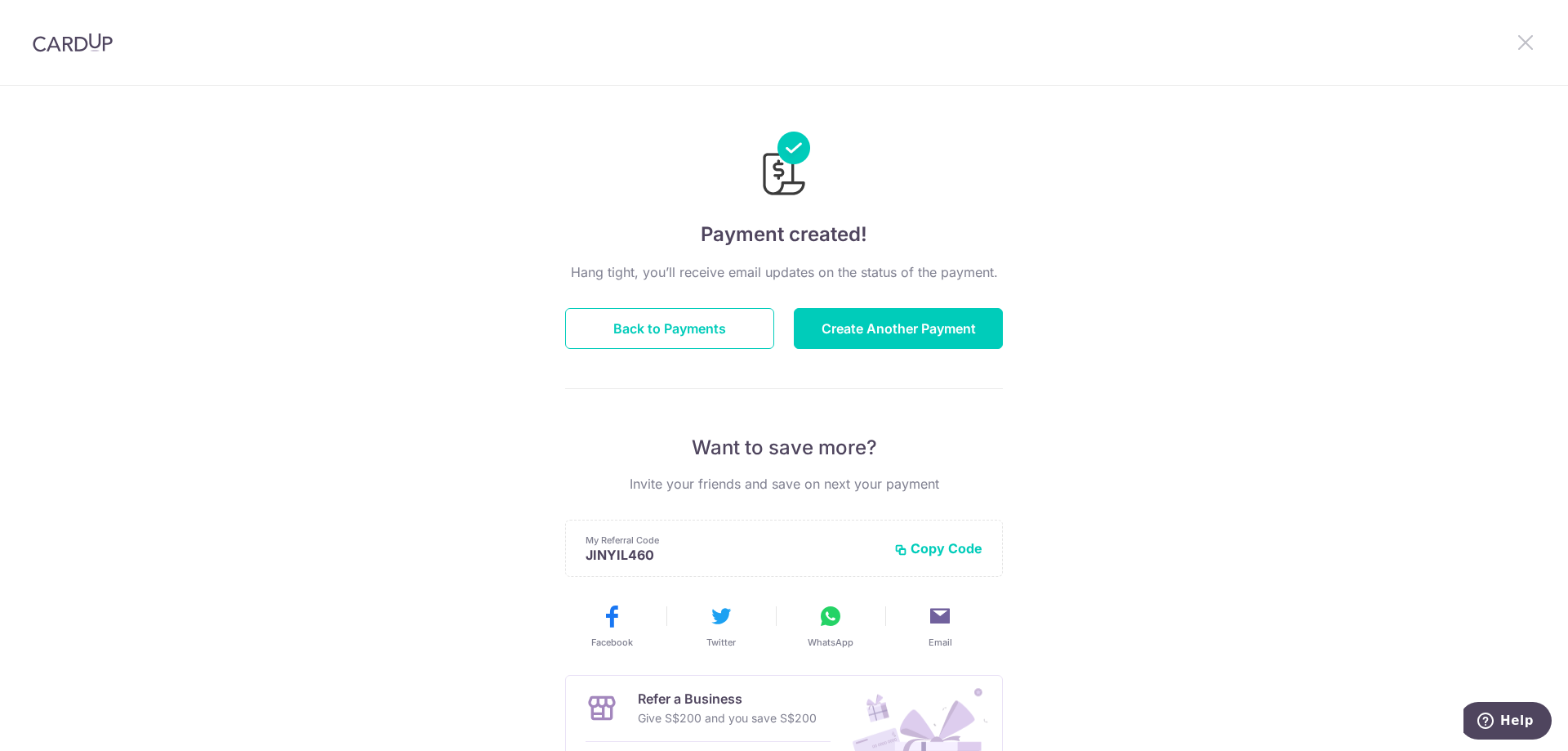
click at [1532, 35] on icon at bounding box center [1525, 41] width 19 height 20
